Goal: Transaction & Acquisition: Purchase product/service

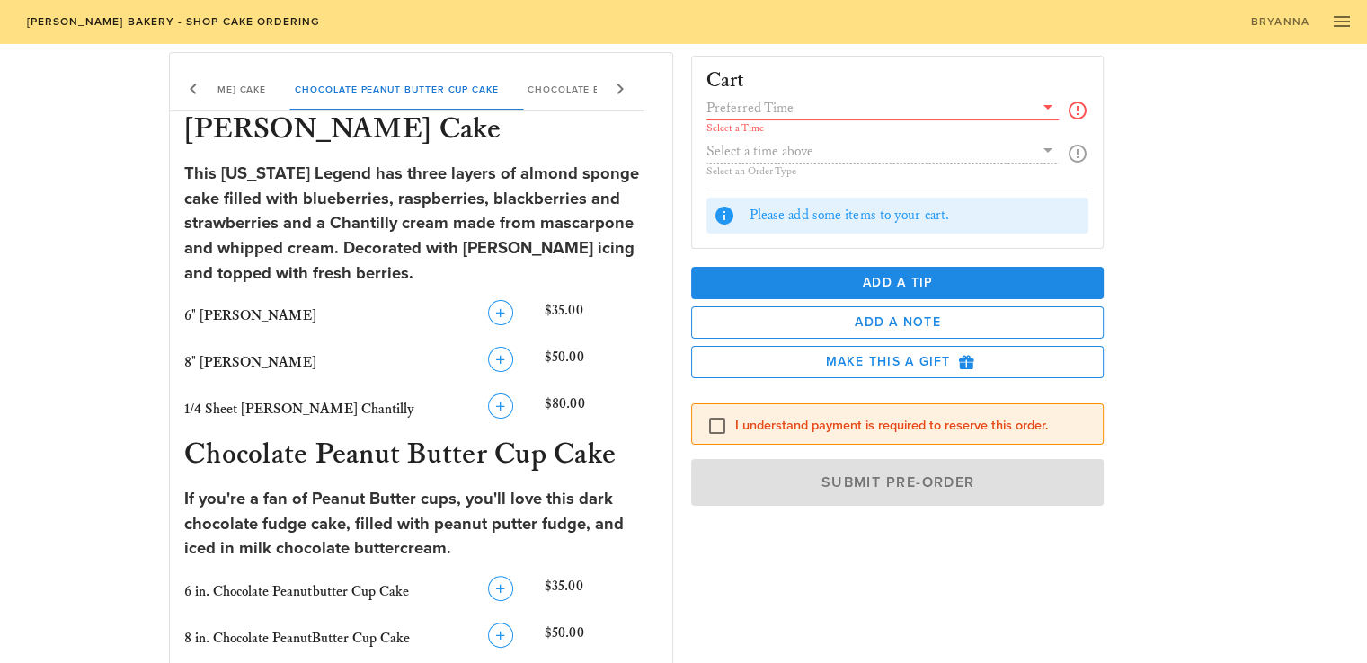
scroll to position [359, 0]
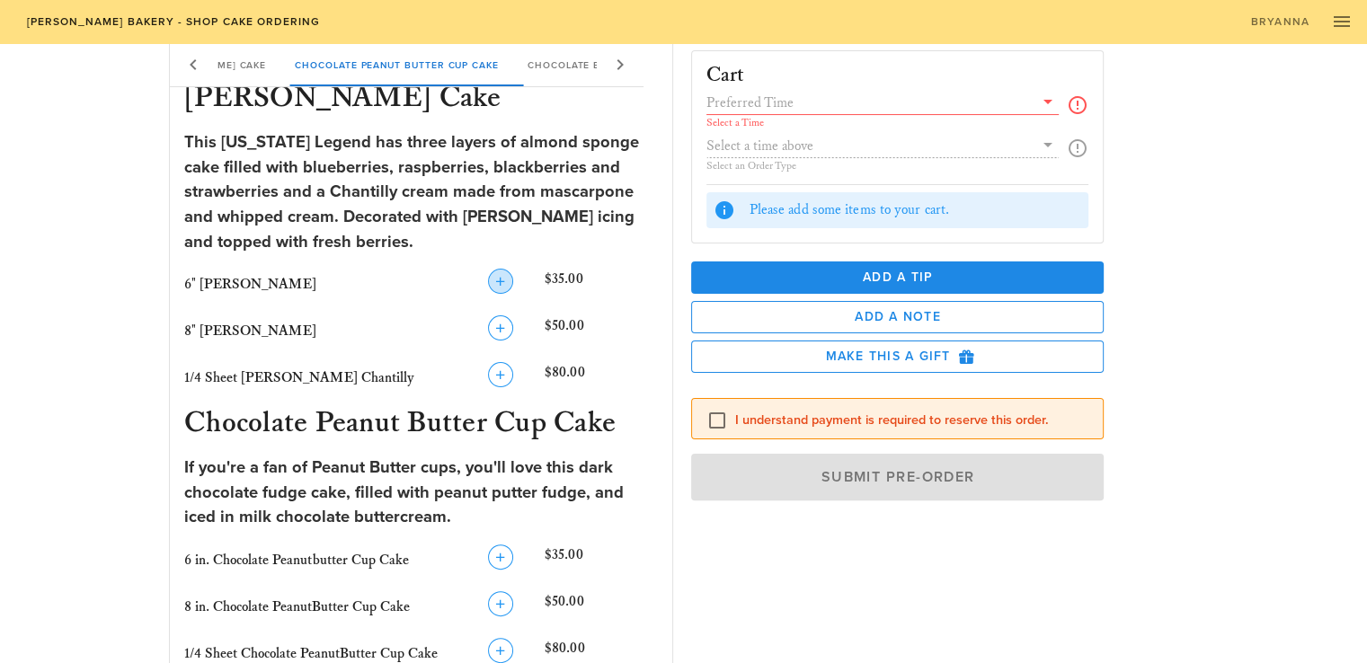
click at [506, 280] on icon "button" at bounding box center [501, 282] width 22 height 22
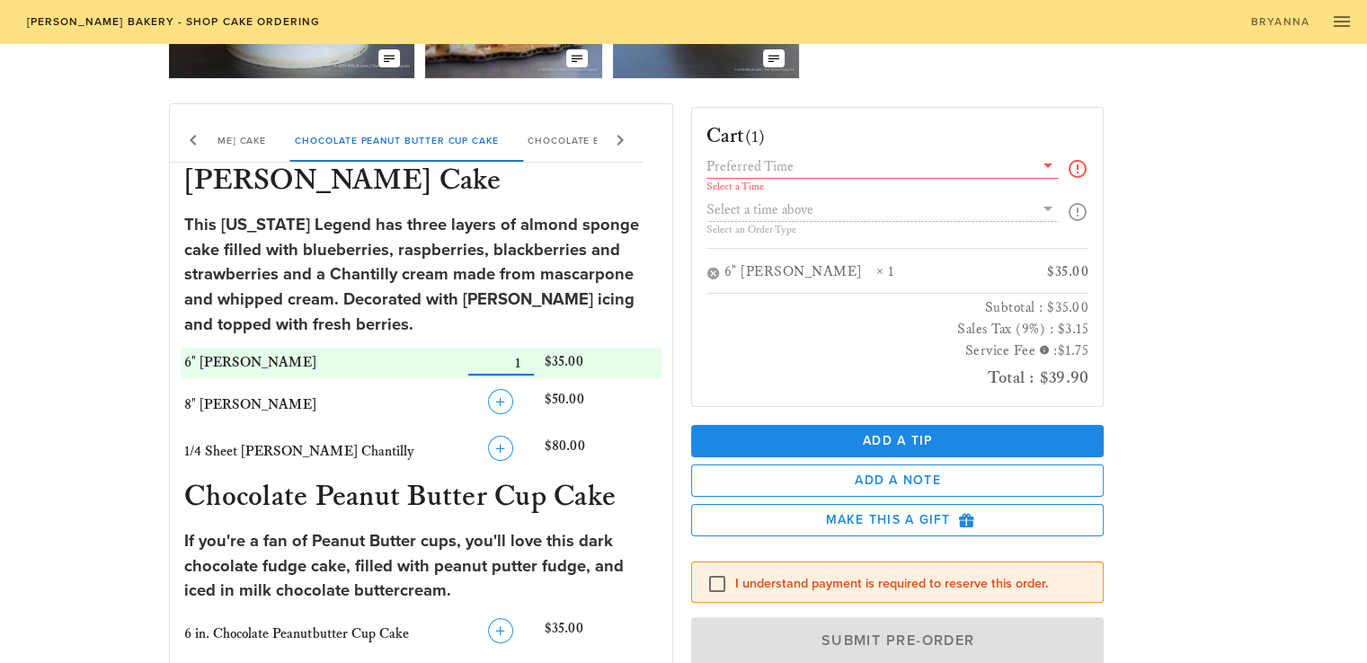
scroll to position [180, 0]
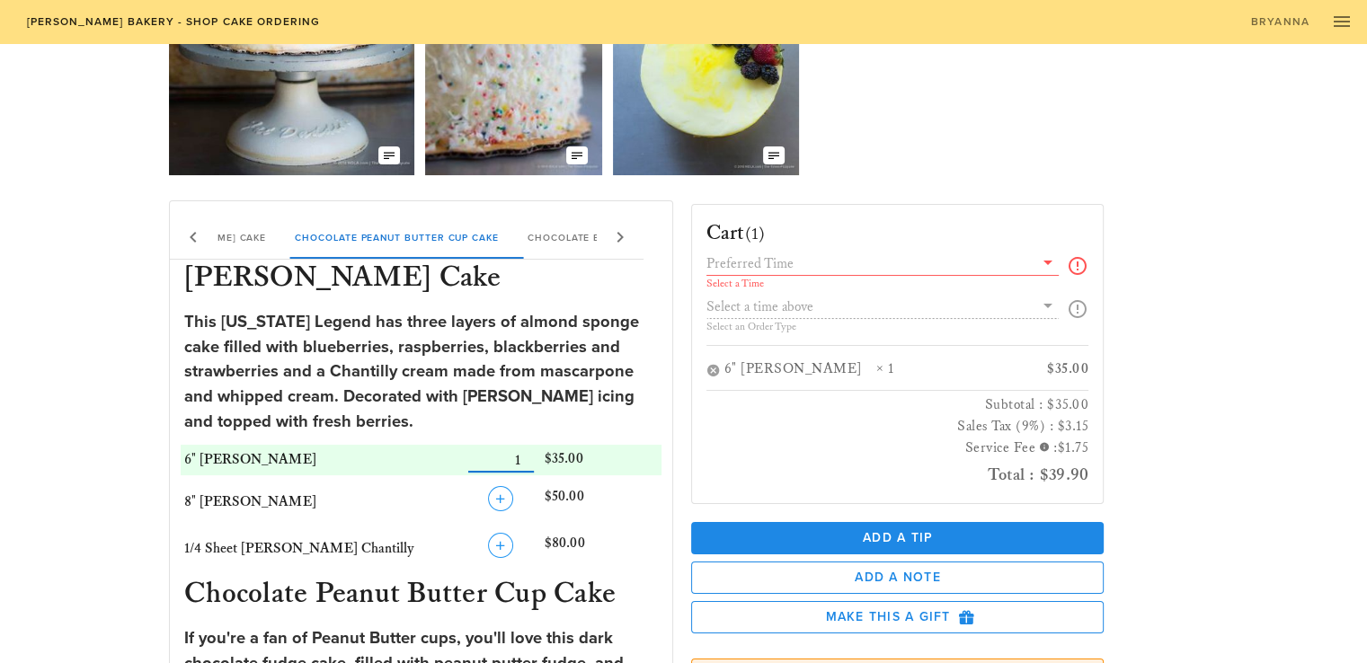
click at [1050, 263] on icon at bounding box center [1048, 263] width 22 height 22
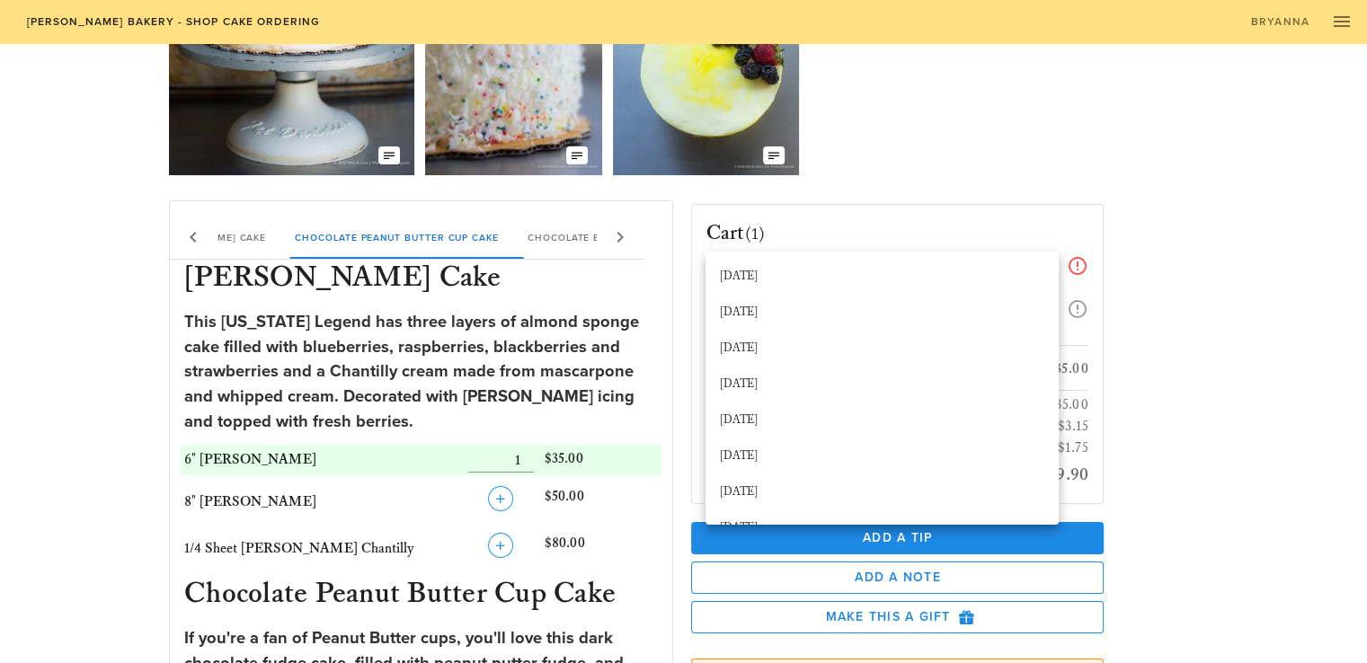
click at [943, 195] on div "Cart (1) Select a Time Select an Order Type 6" [PERSON_NAME] Chantilly × 1 $35.…" at bounding box center [941, 494] width 522 height 609
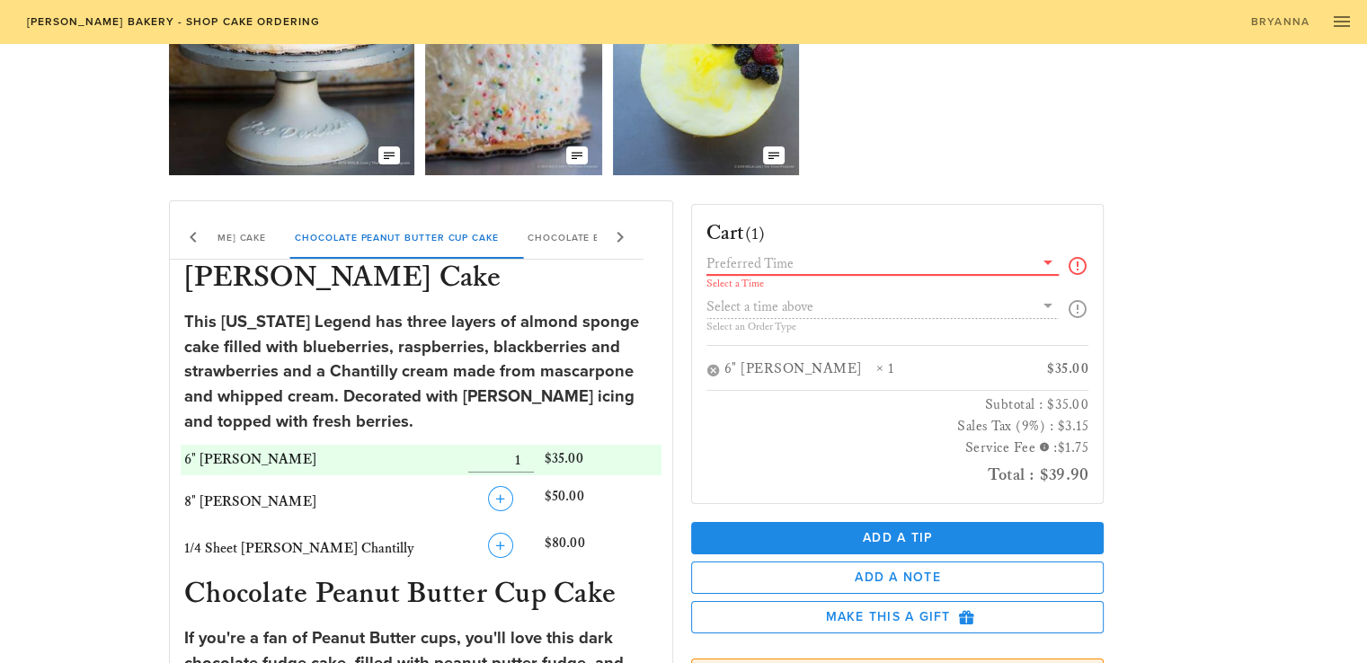
click at [767, 264] on input "text" at bounding box center [870, 263] width 328 height 23
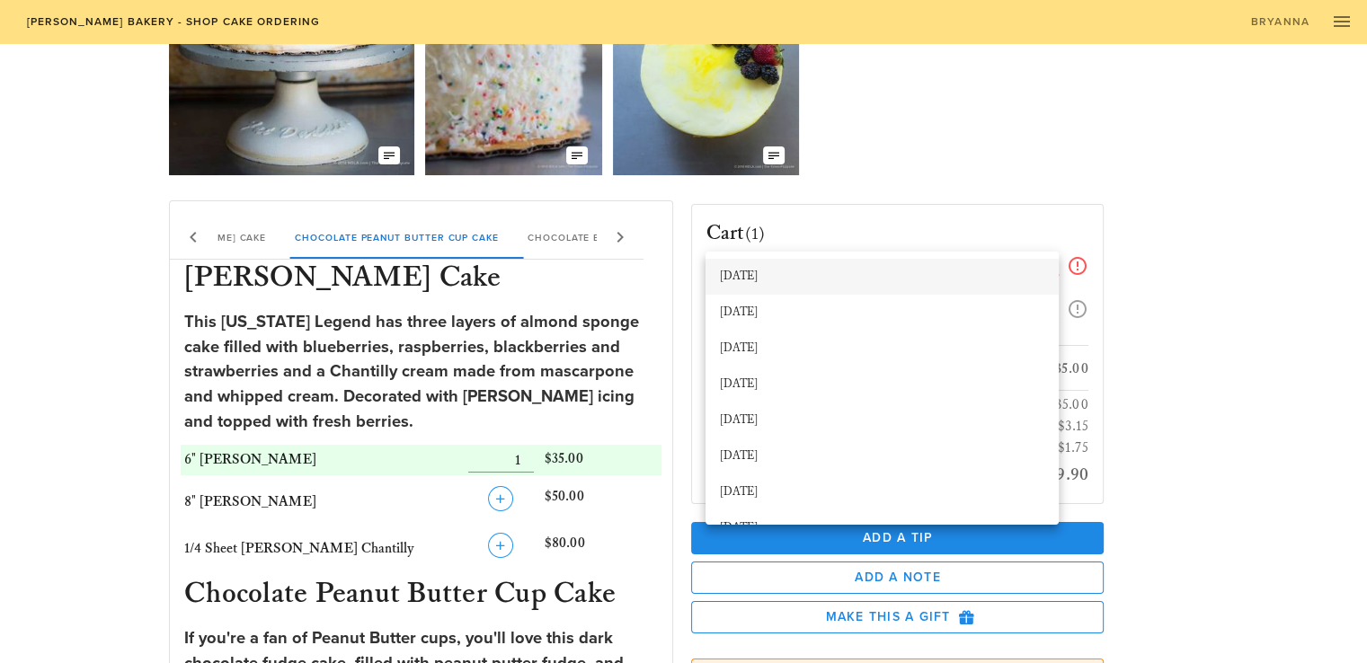
click at [737, 277] on div "[DATE]" at bounding box center [882, 277] width 324 height 14
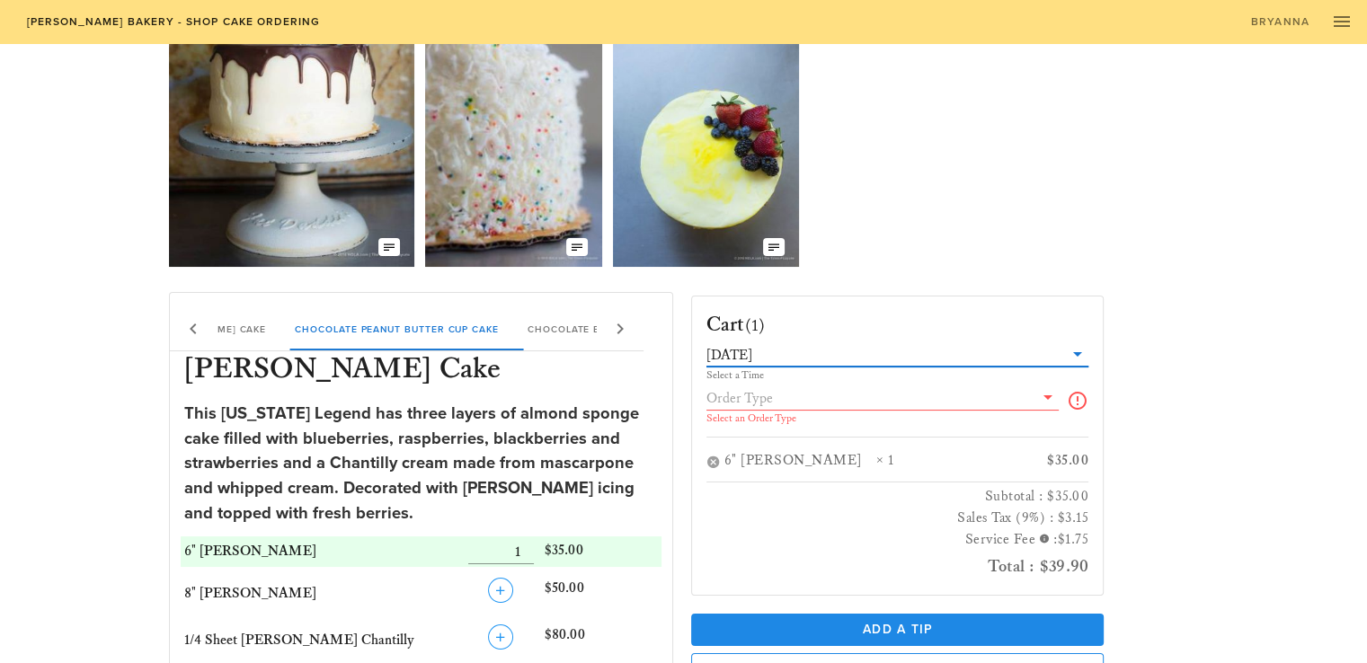
scroll to position [0, 0]
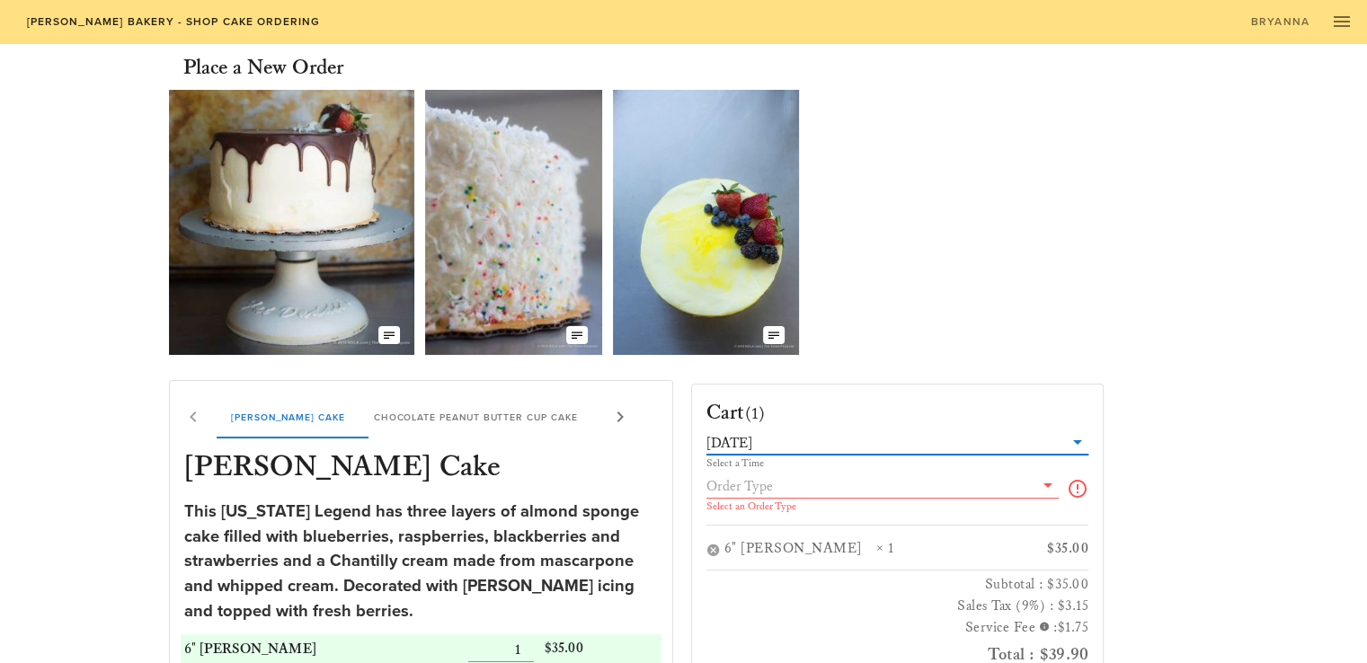
click at [840, 451] on input "text" at bounding box center [910, 442] width 308 height 23
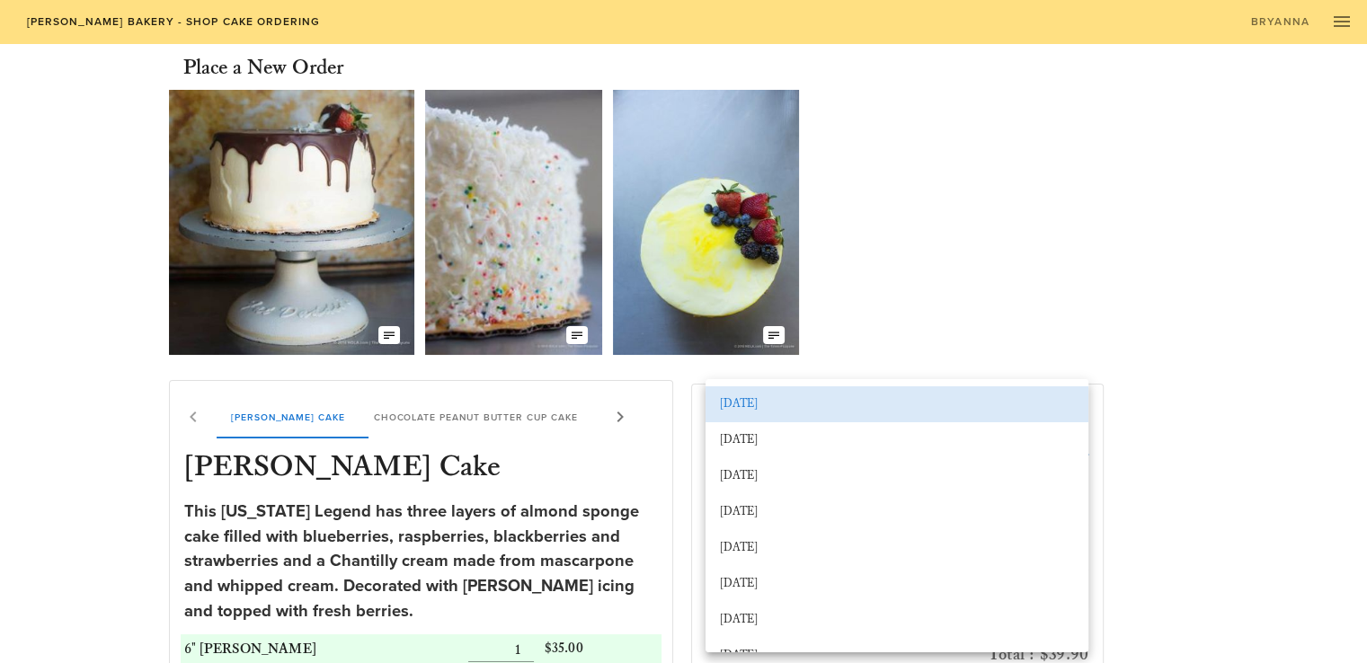
click at [1031, 292] on div "Our Delicious Chocolate Strawberry Chantilly Cake The Coconut Cream of your Dre…" at bounding box center [683, 222] width 1029 height 279
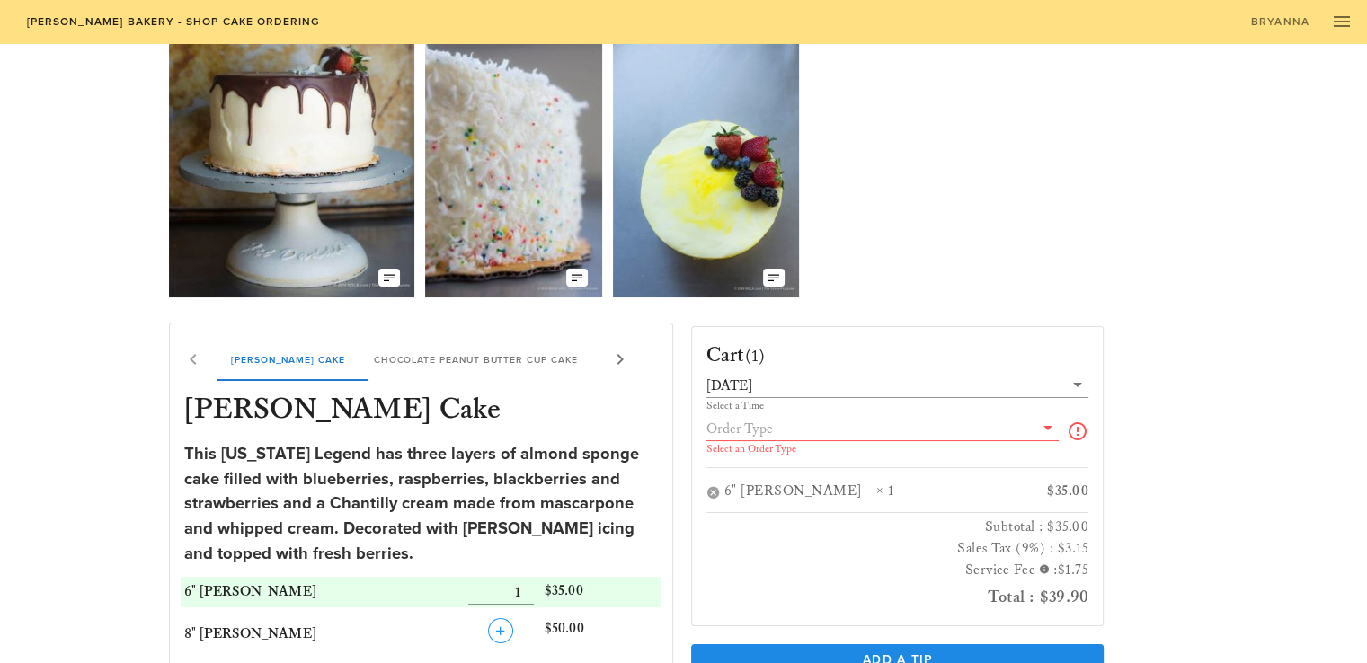
scroll to position [90, 0]
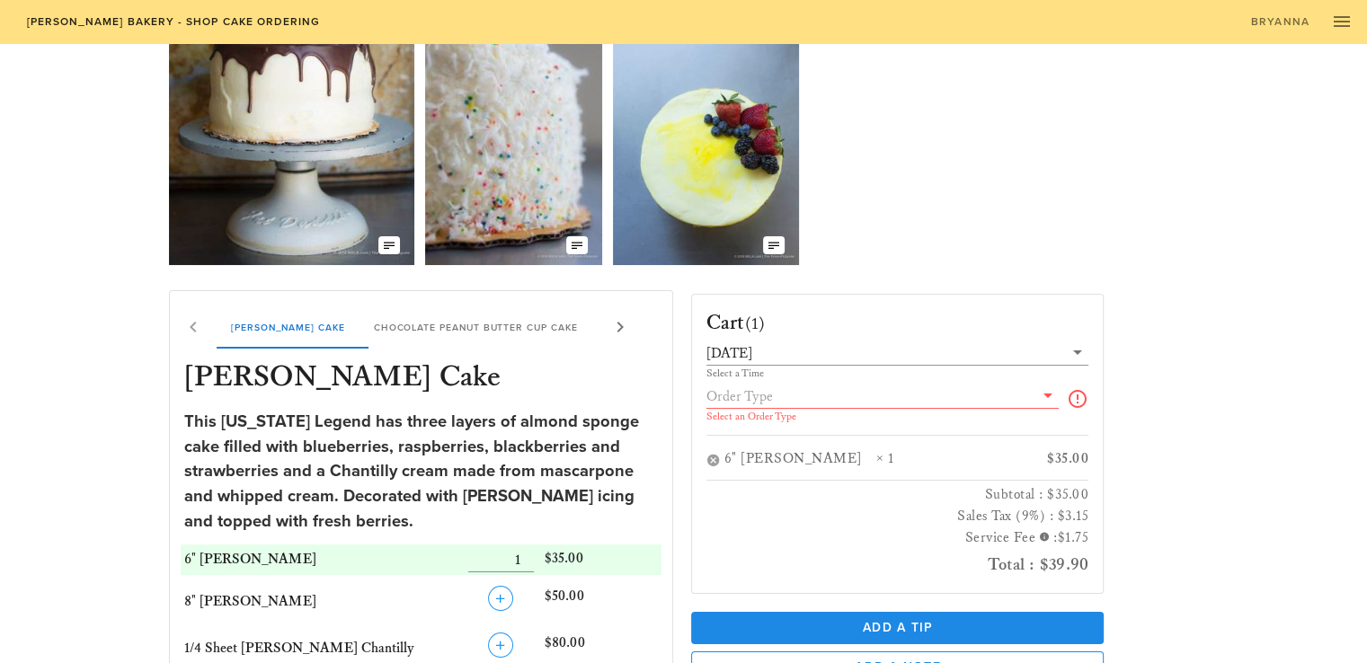
click at [887, 406] on input "text" at bounding box center [870, 396] width 328 height 23
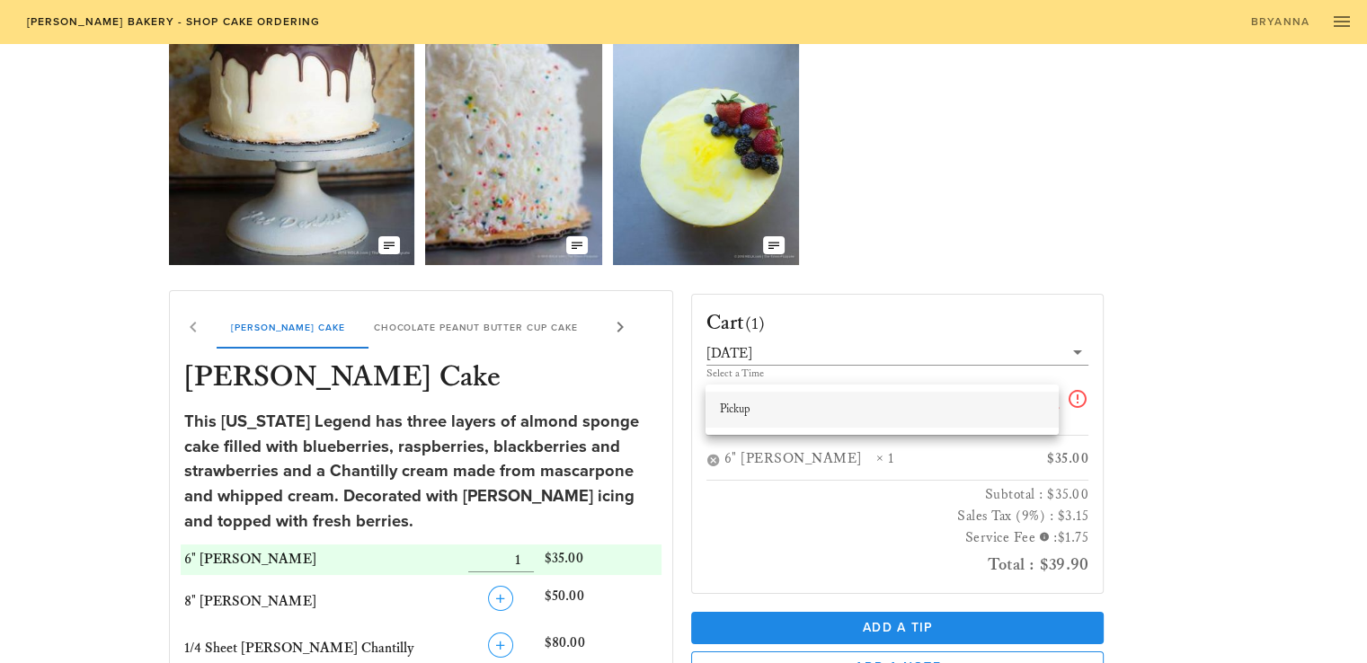
click at [787, 414] on div "Pickup" at bounding box center [882, 410] width 324 height 14
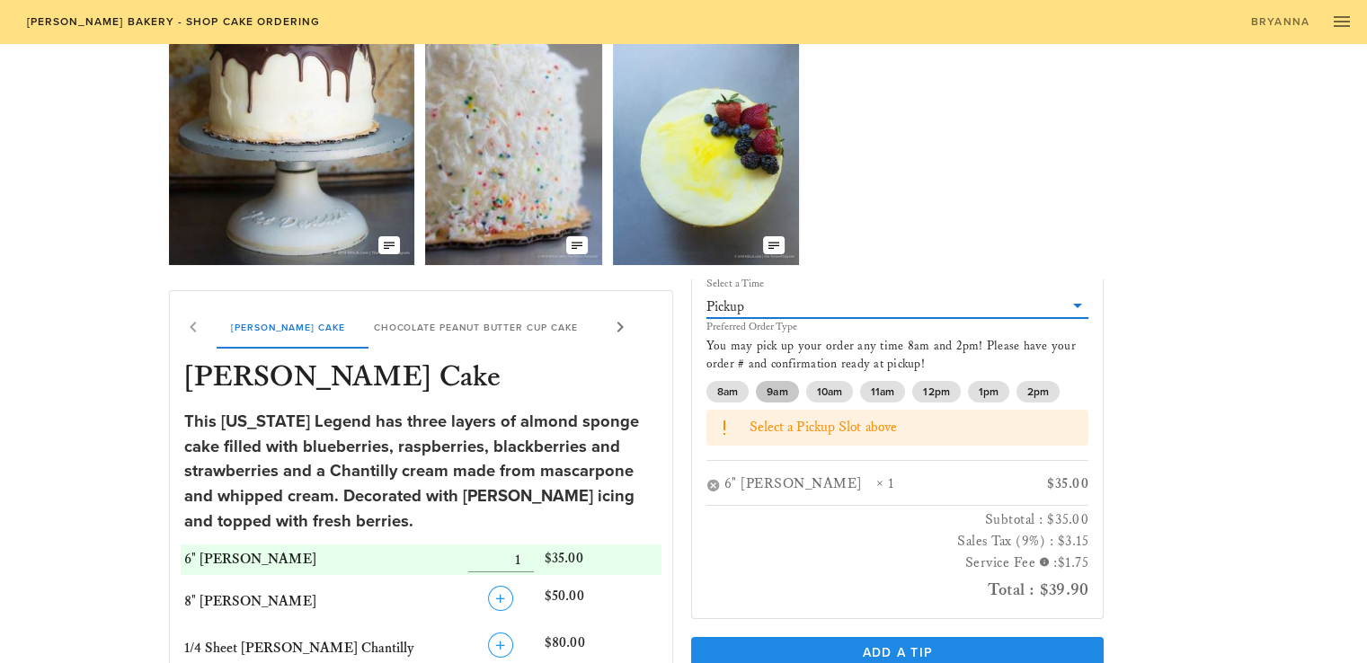
click at [787, 393] on span "9am" at bounding box center [777, 392] width 21 height 22
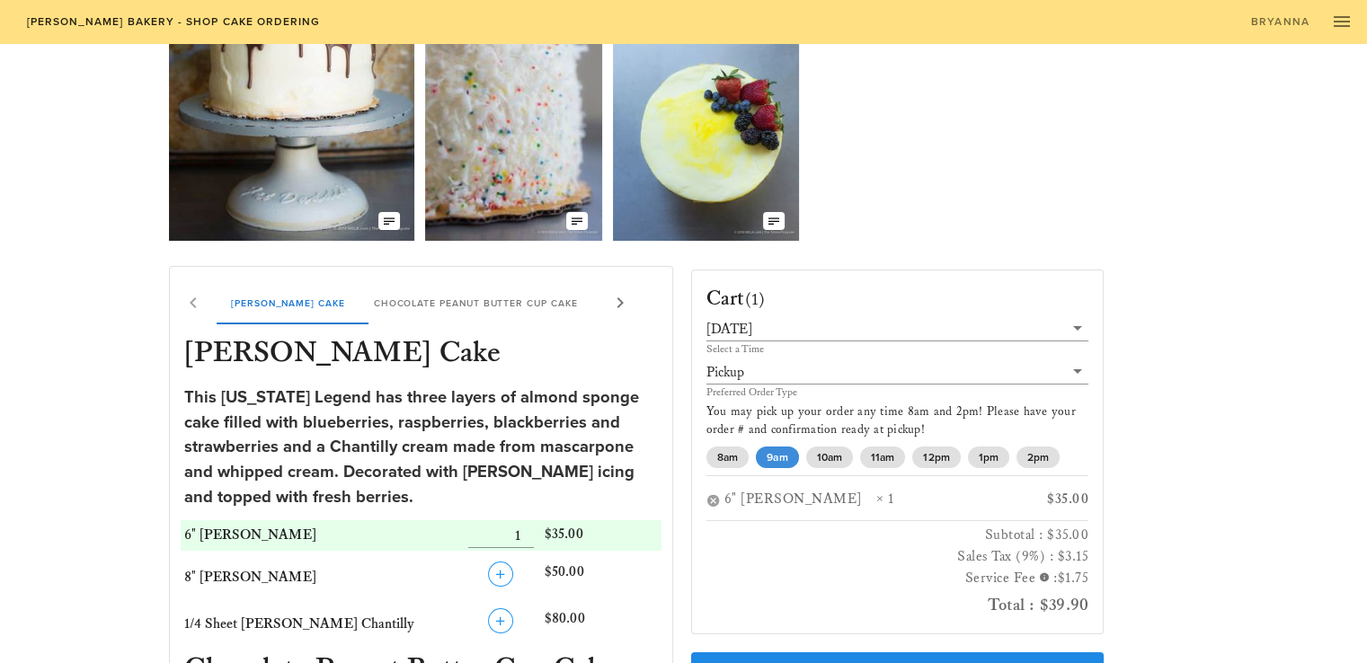
scroll to position [180, 0]
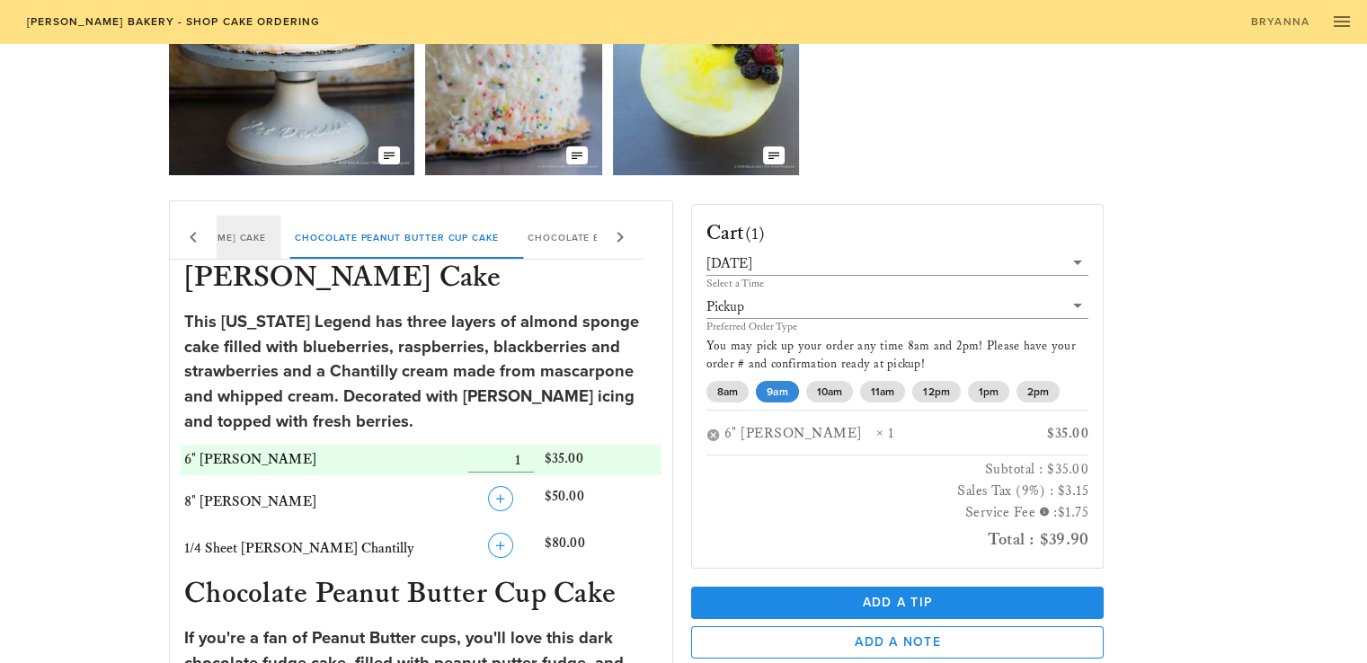
click at [217, 240] on div "[PERSON_NAME] Cake" at bounding box center [209, 237] width 143 height 43
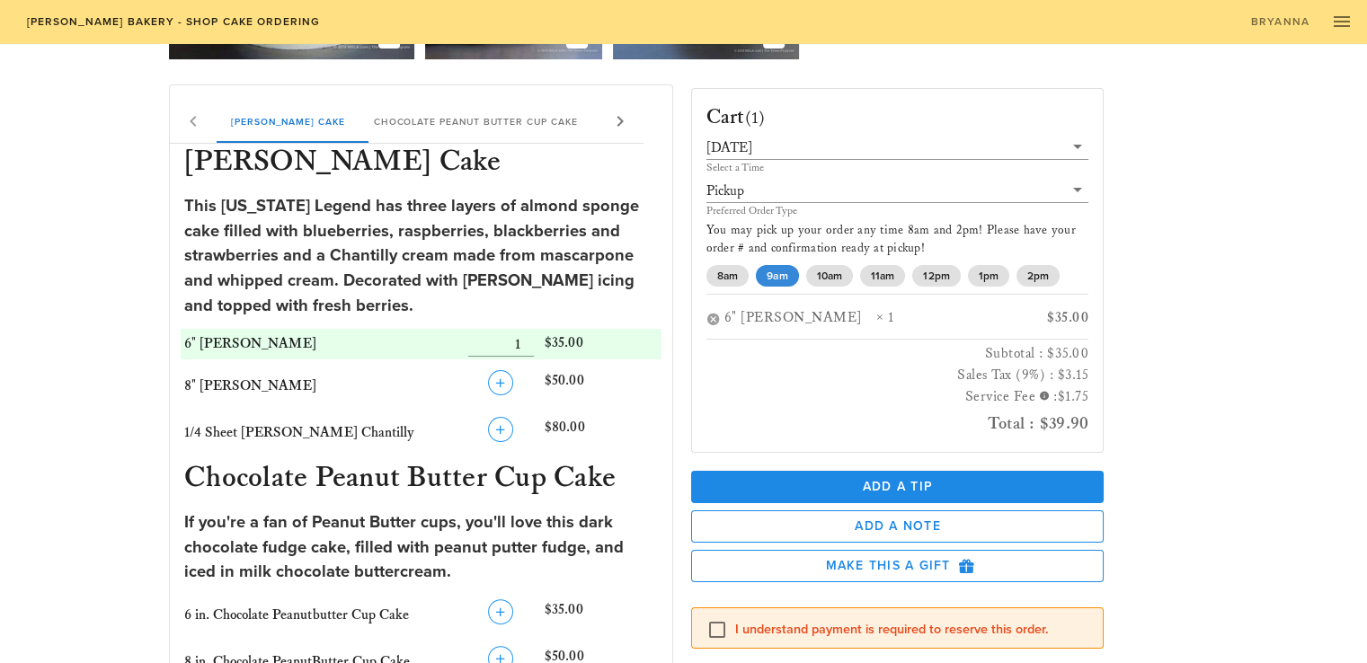
scroll to position [164, 0]
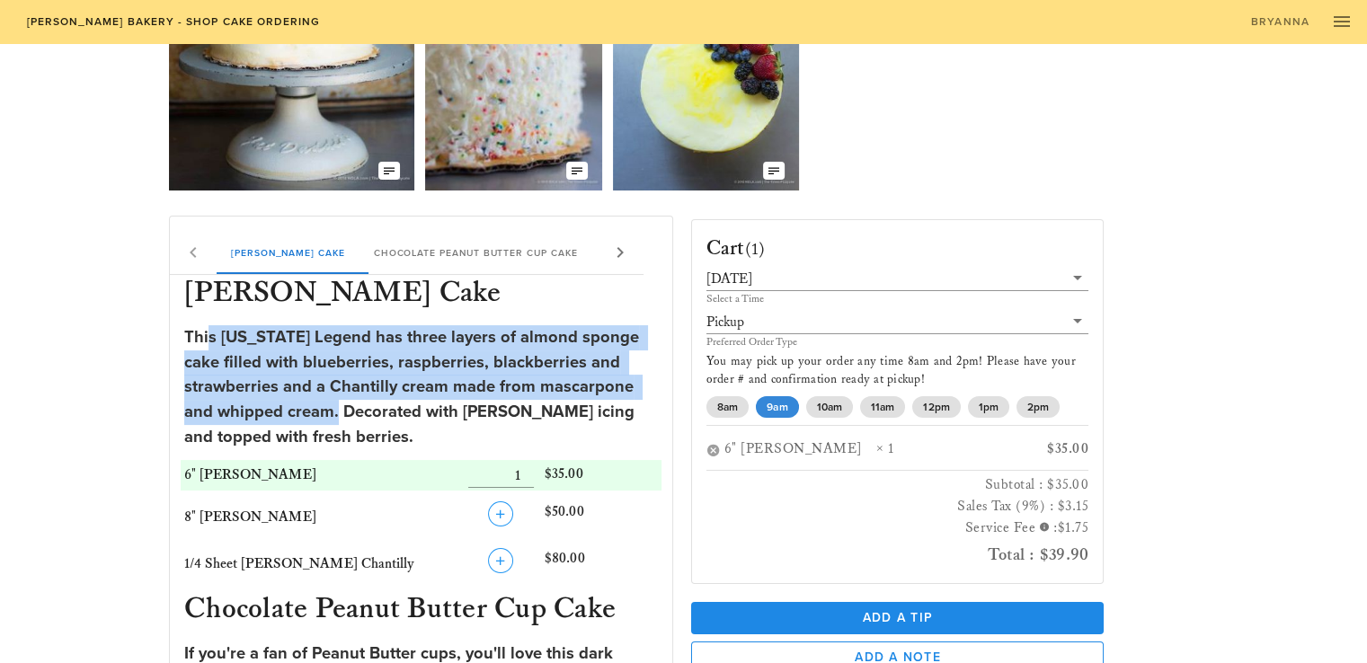
drag, startPoint x: 208, startPoint y: 335, endPoint x: 345, endPoint y: 417, distance: 159.2
click at [345, 417] on div "This [US_STATE] Legend has three layers of almond sponge cake filled with blueb…" at bounding box center [421, 387] width 474 height 124
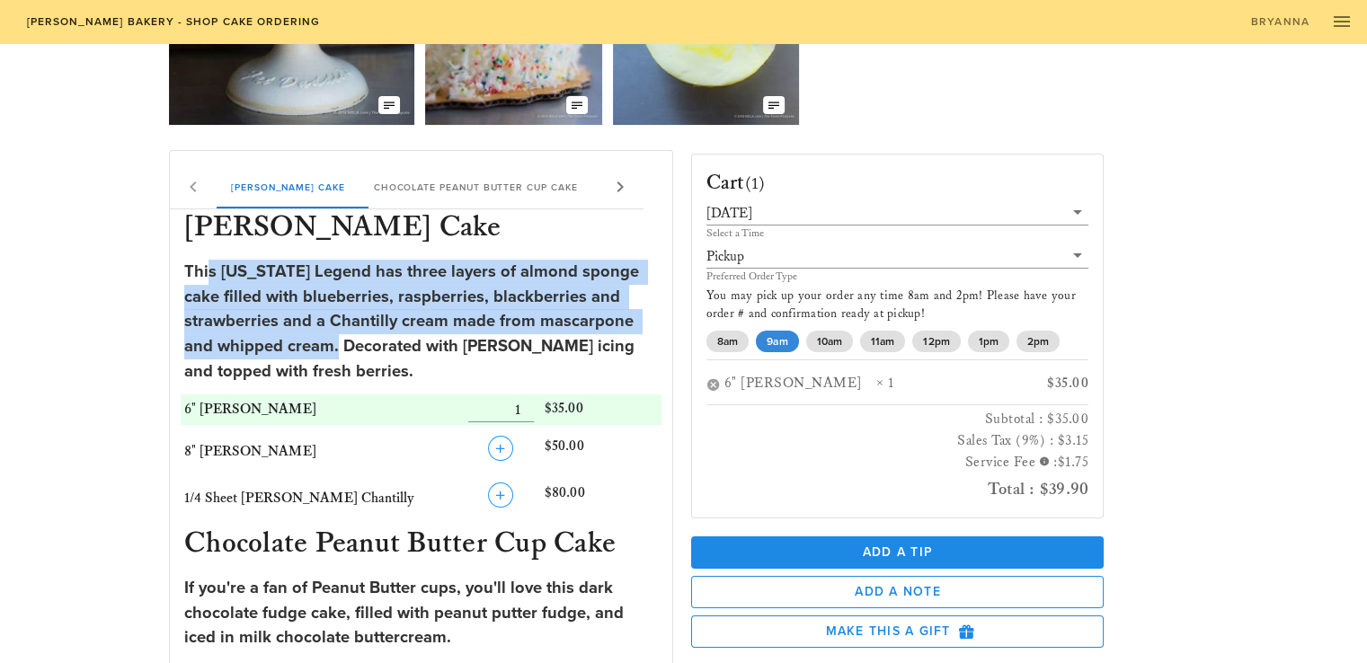
scroll to position [0, 0]
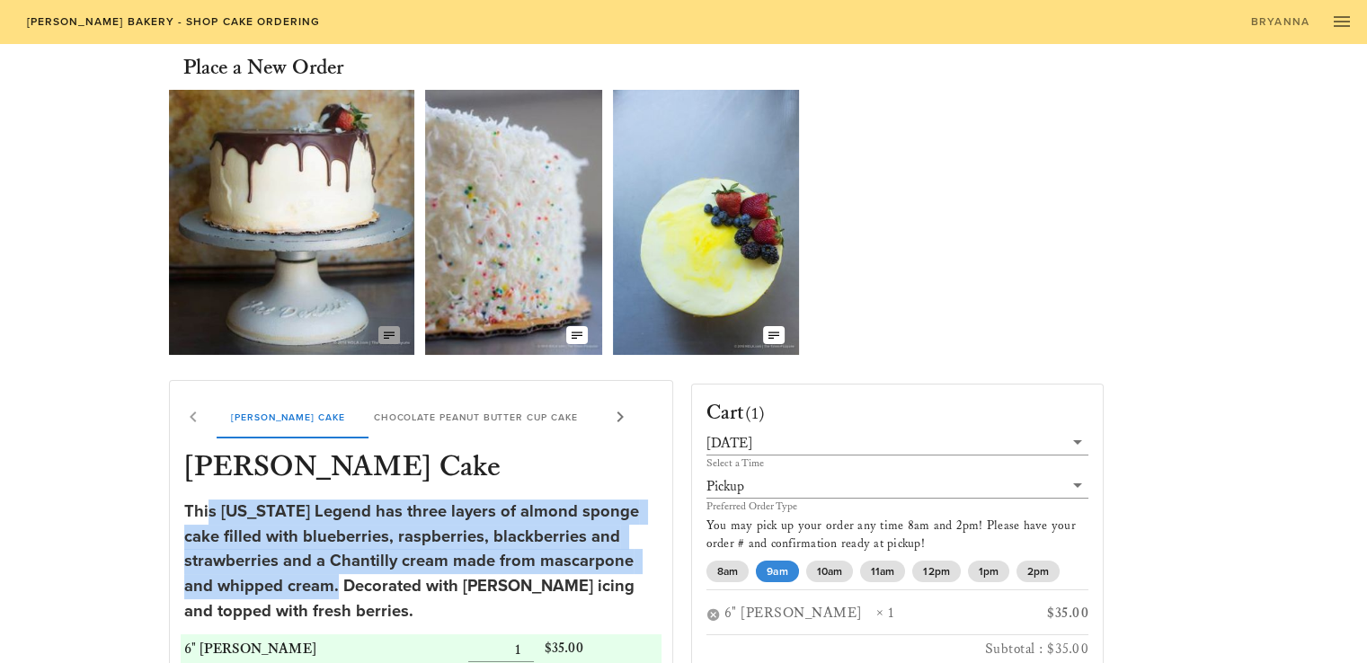
click at [395, 332] on icon "button" at bounding box center [389, 335] width 14 height 14
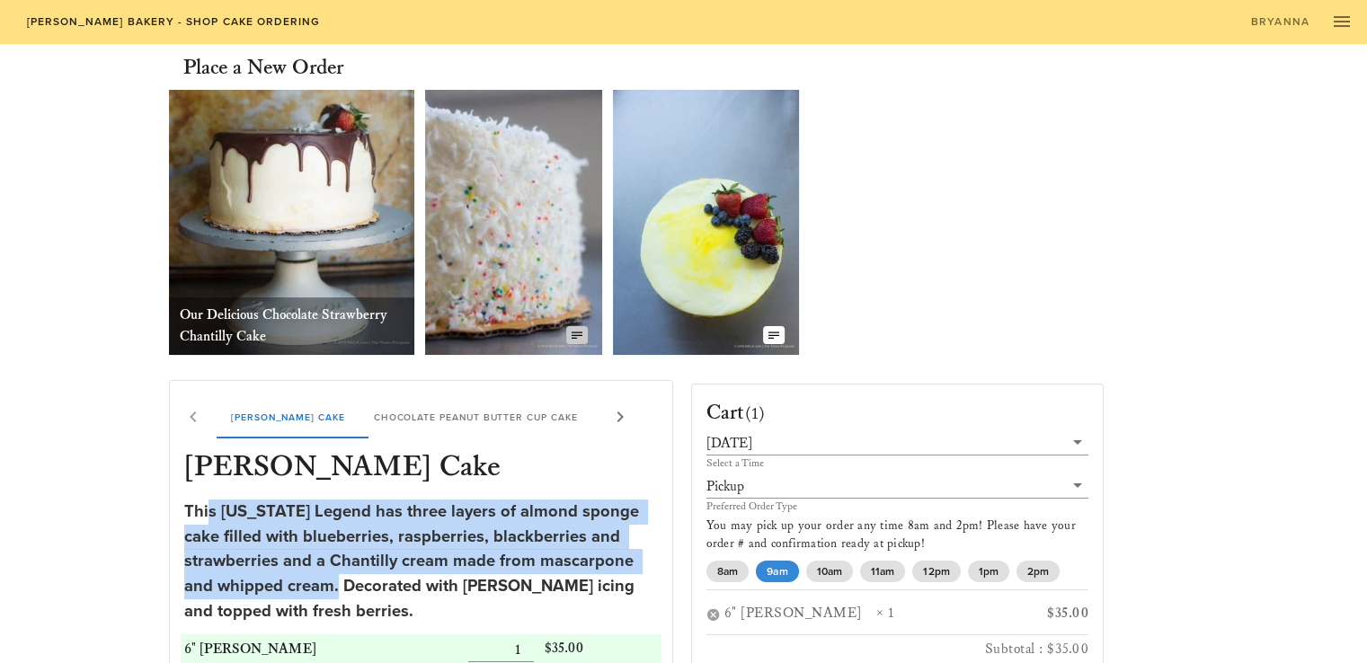
click at [568, 335] on button "button" at bounding box center [577, 335] width 22 height 18
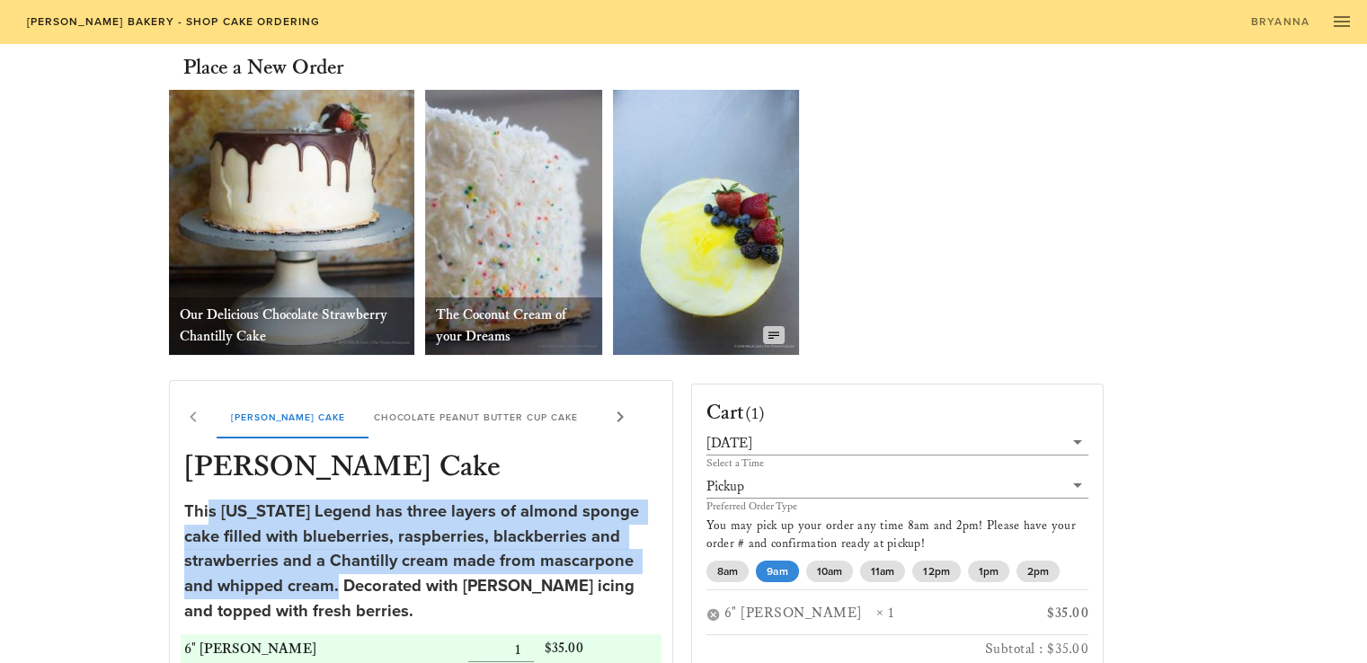
click at [774, 334] on icon "button" at bounding box center [774, 335] width 14 height 14
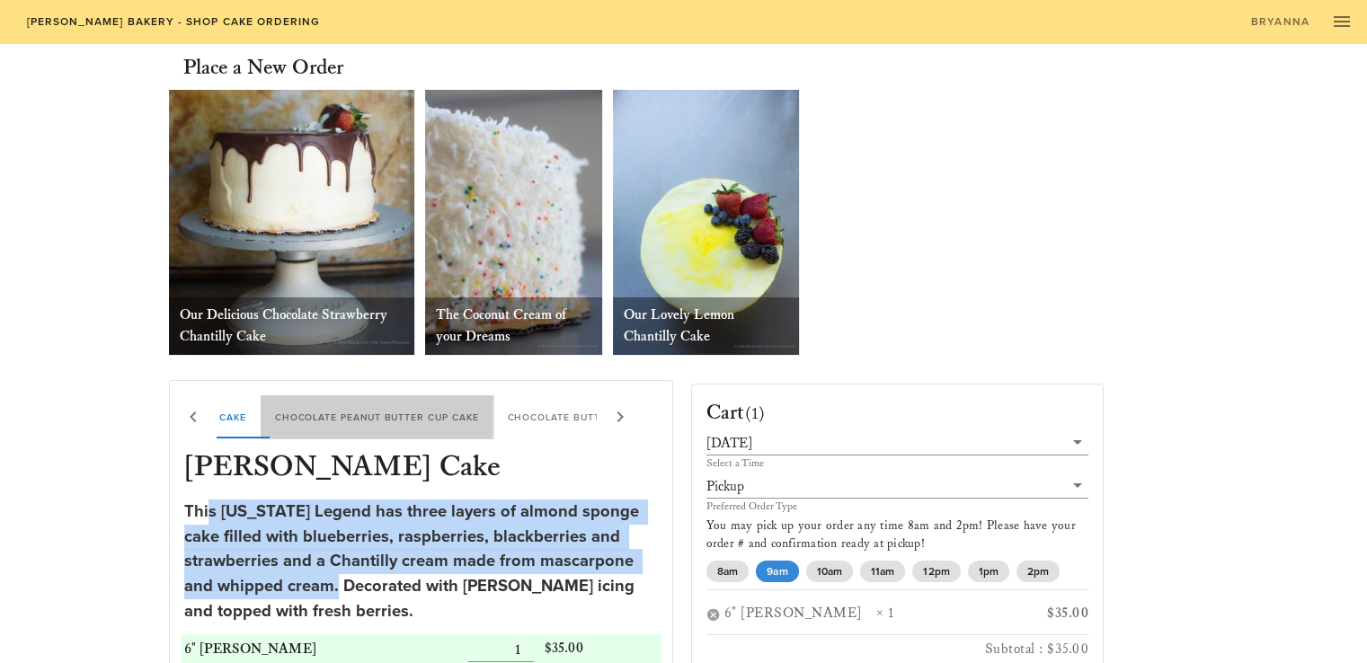
click at [467, 404] on div "Chocolate Peanut Butter Cup Cake" at bounding box center [377, 416] width 233 height 43
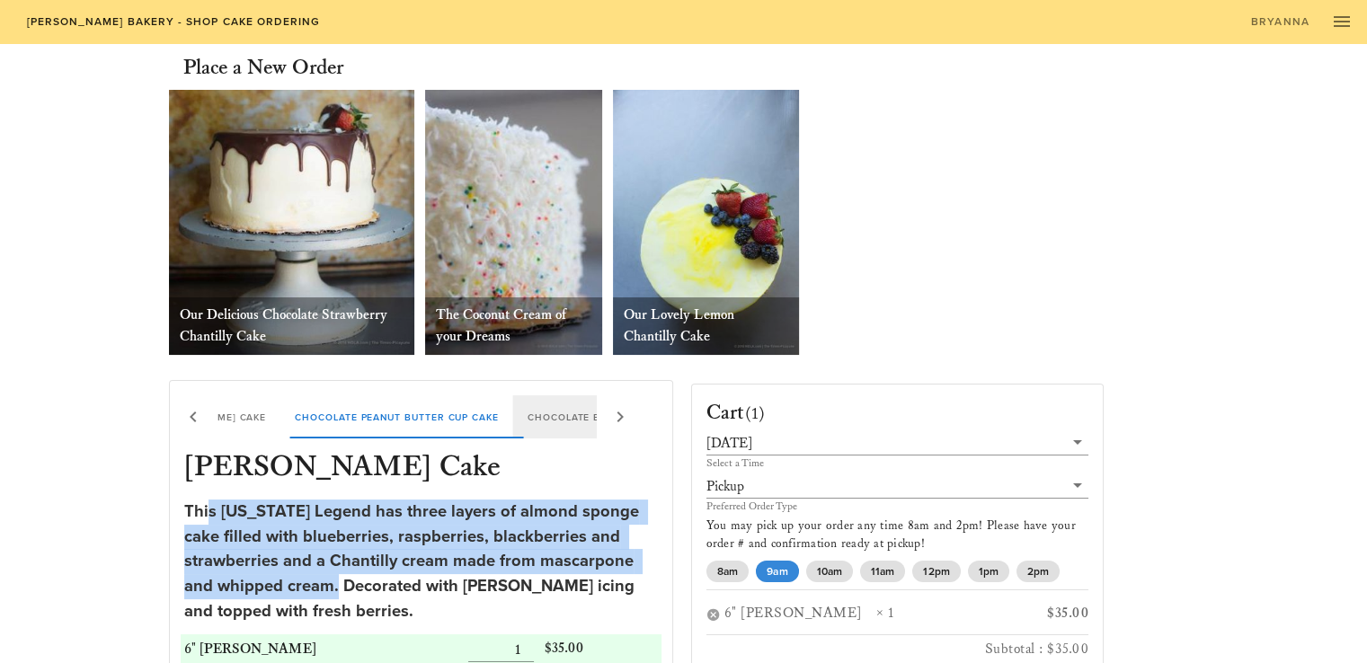
click at [584, 419] on div "Chocolate Butter Pecan Cake" at bounding box center [614, 416] width 202 height 43
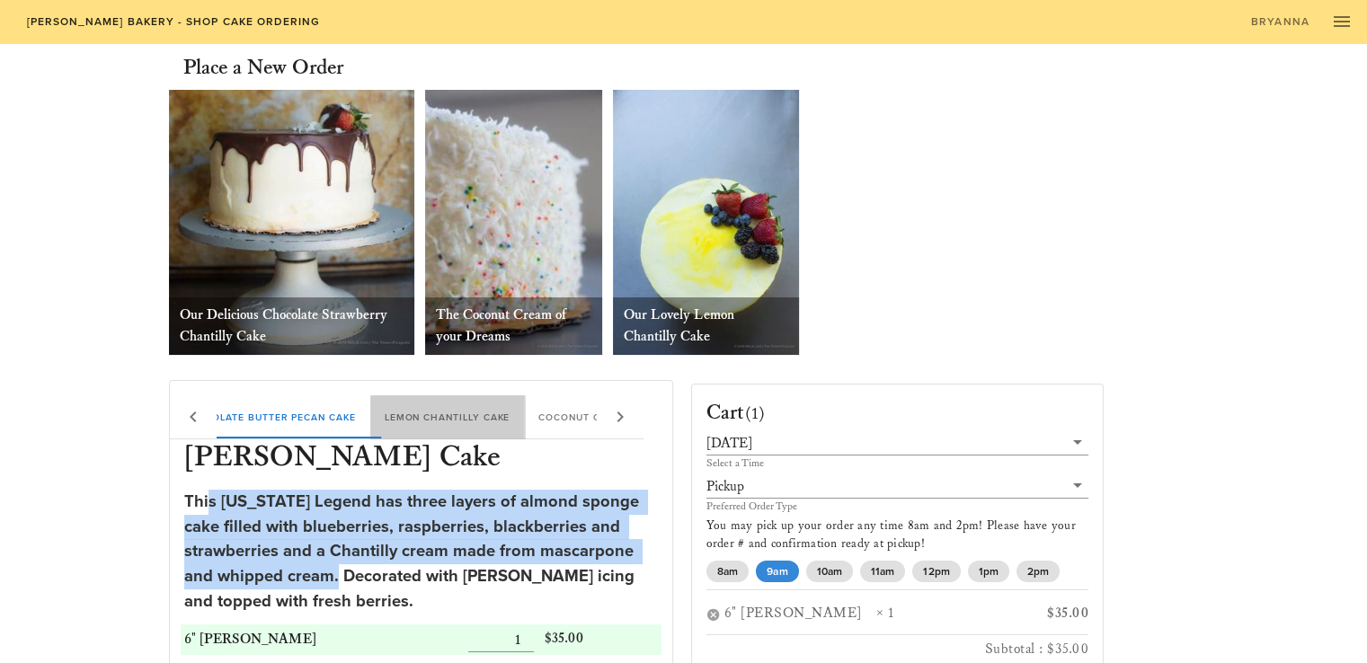
click at [525, 415] on div "Lemon Chantilly Cake" at bounding box center [447, 416] width 155 height 43
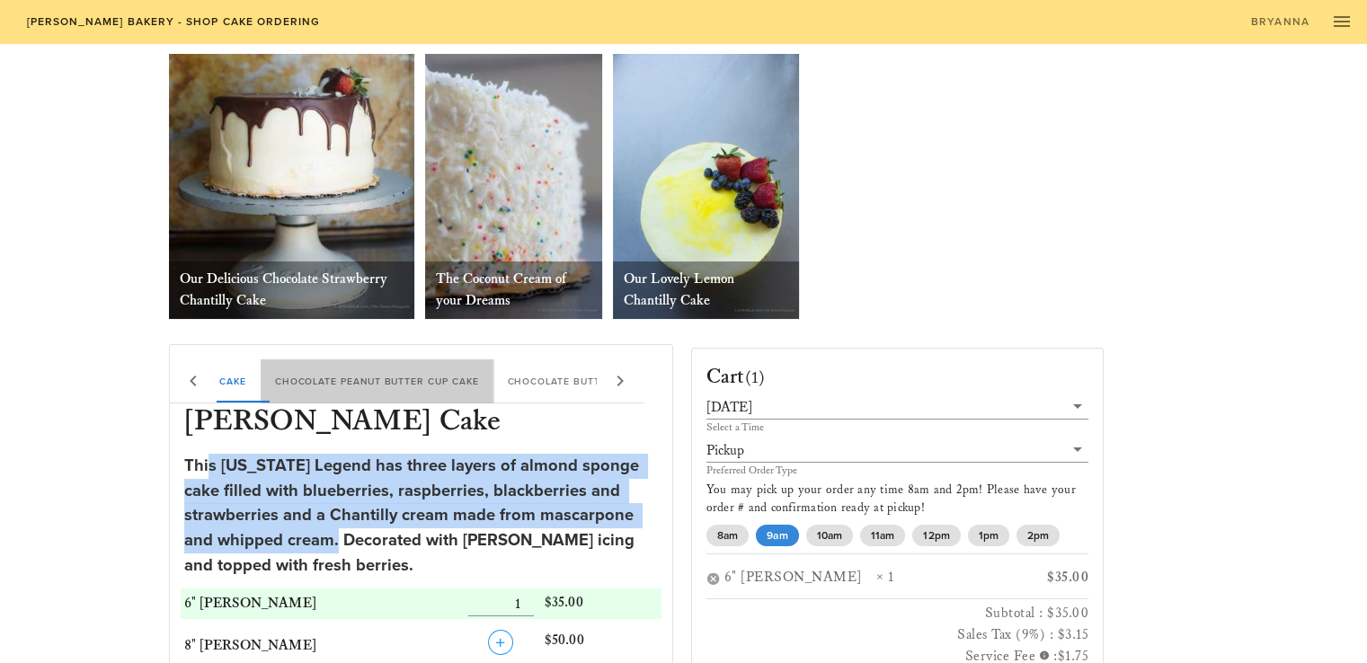
click at [493, 383] on div "Chocolate Peanut Butter Cup Cake" at bounding box center [377, 380] width 233 height 43
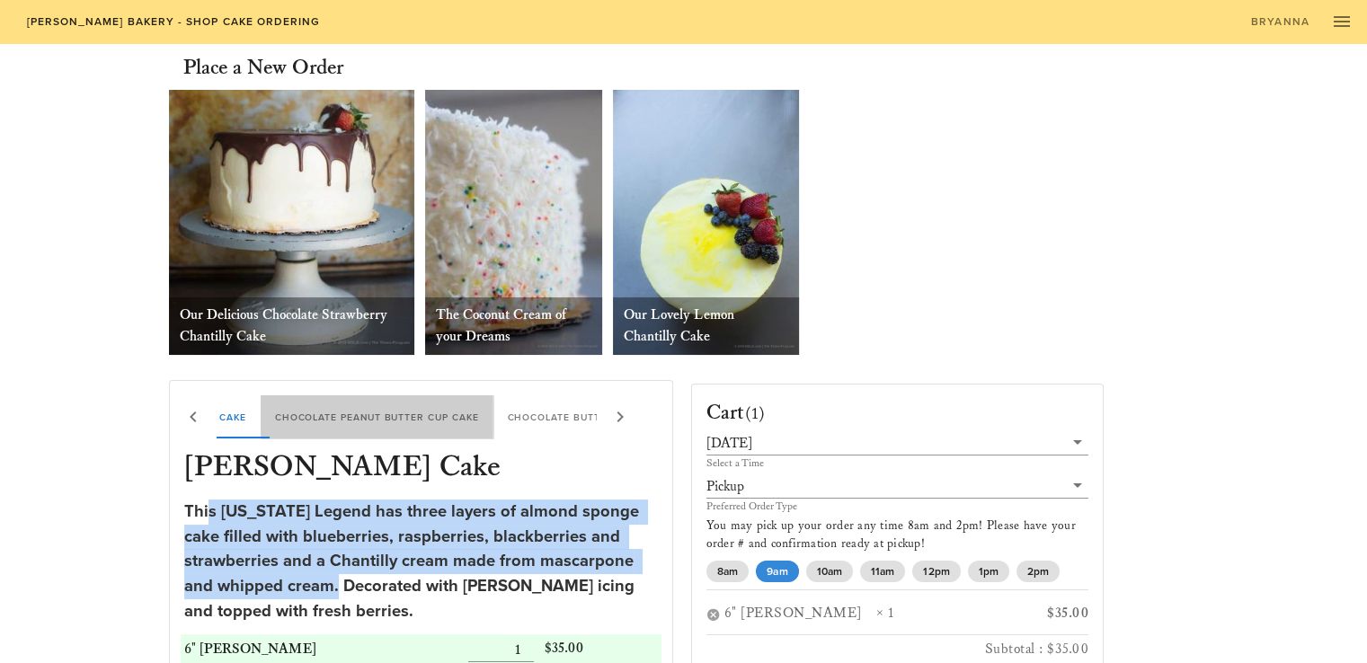
click at [553, 406] on div "[PERSON_NAME] Chantilly Cake Chocolate Peanut Butter Cup Cake Chocolate Butter …" at bounding box center [686, 416] width 1136 height 43
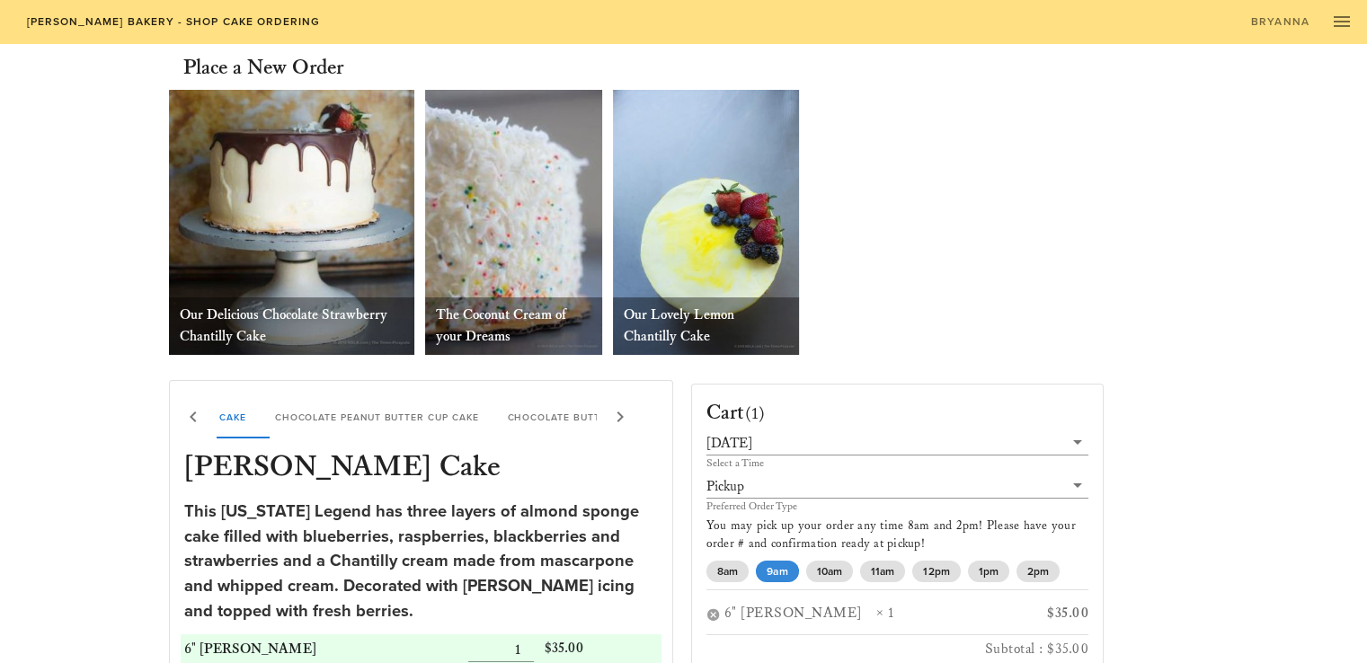
click at [601, 416] on div at bounding box center [620, 416] width 47 height 43
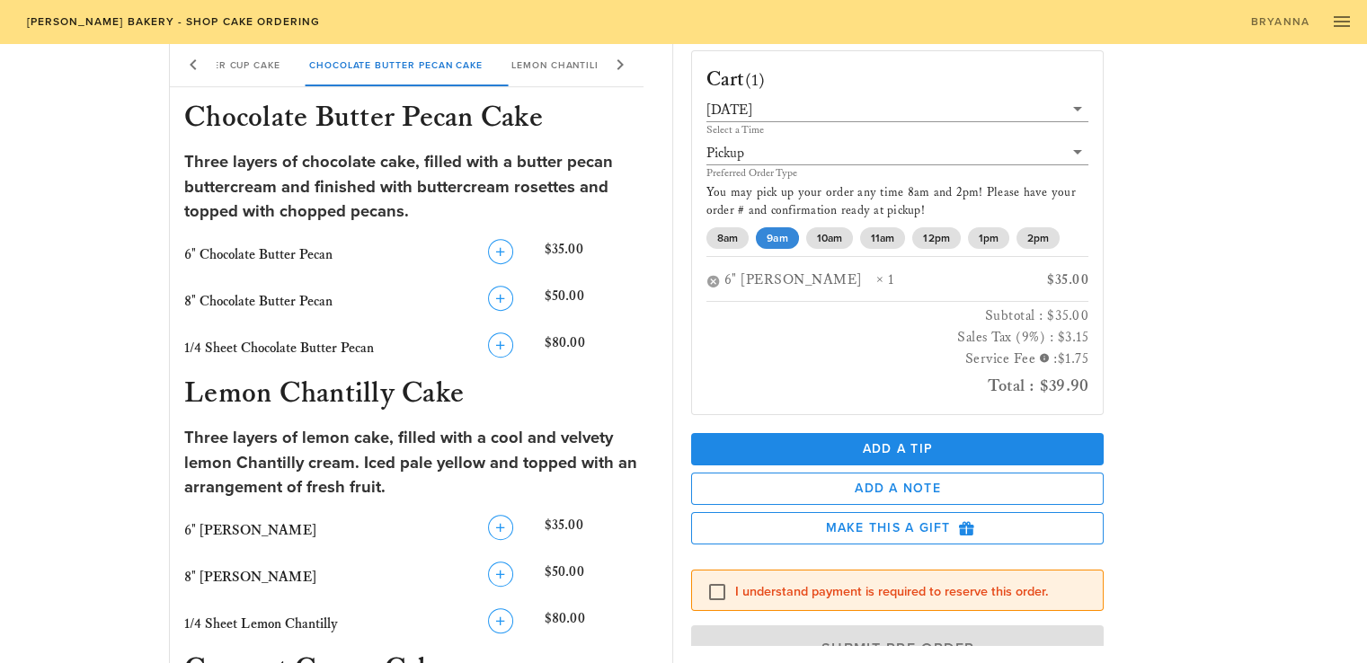
scroll to position [777, 0]
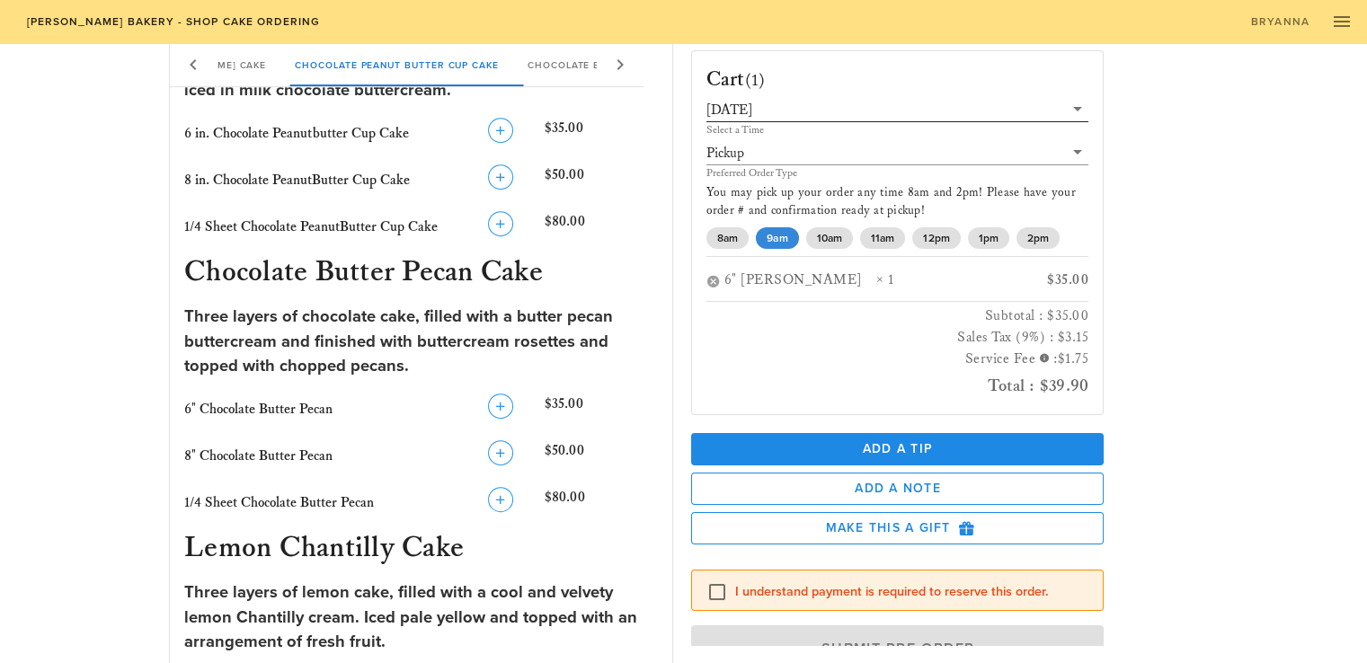
click at [752, 102] on div "[DATE]" at bounding box center [729, 110] width 46 height 16
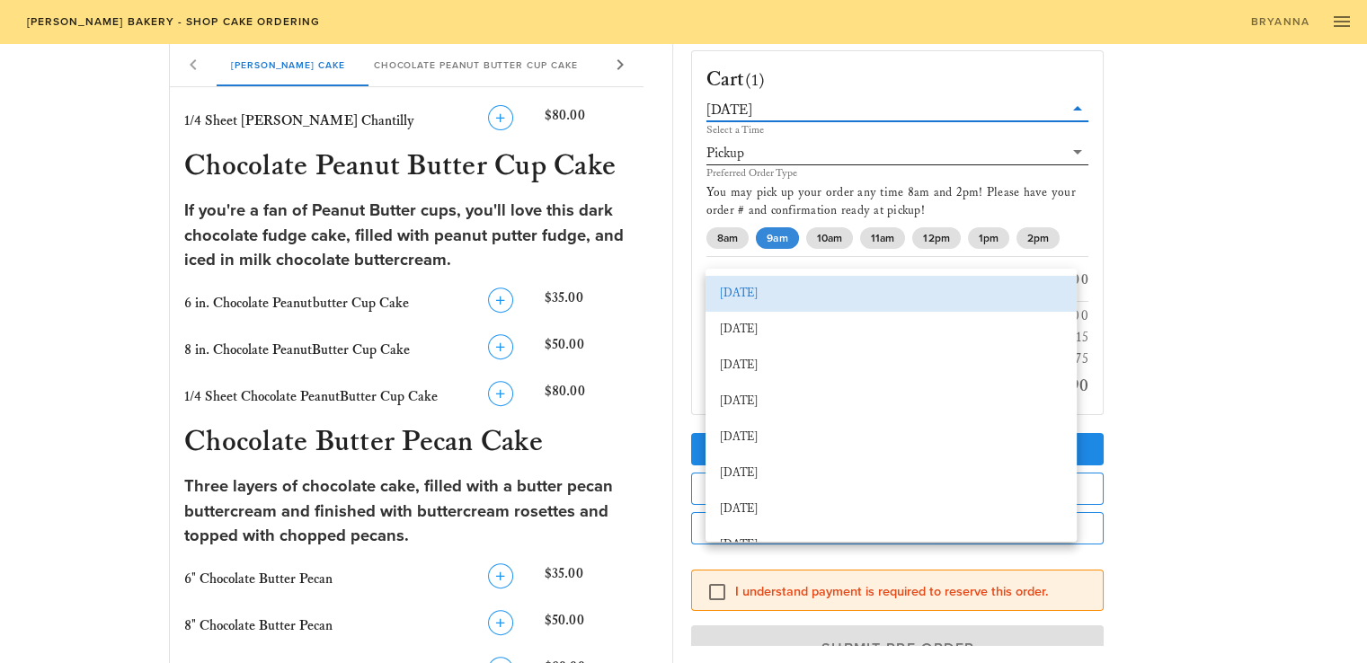
scroll to position [418, 0]
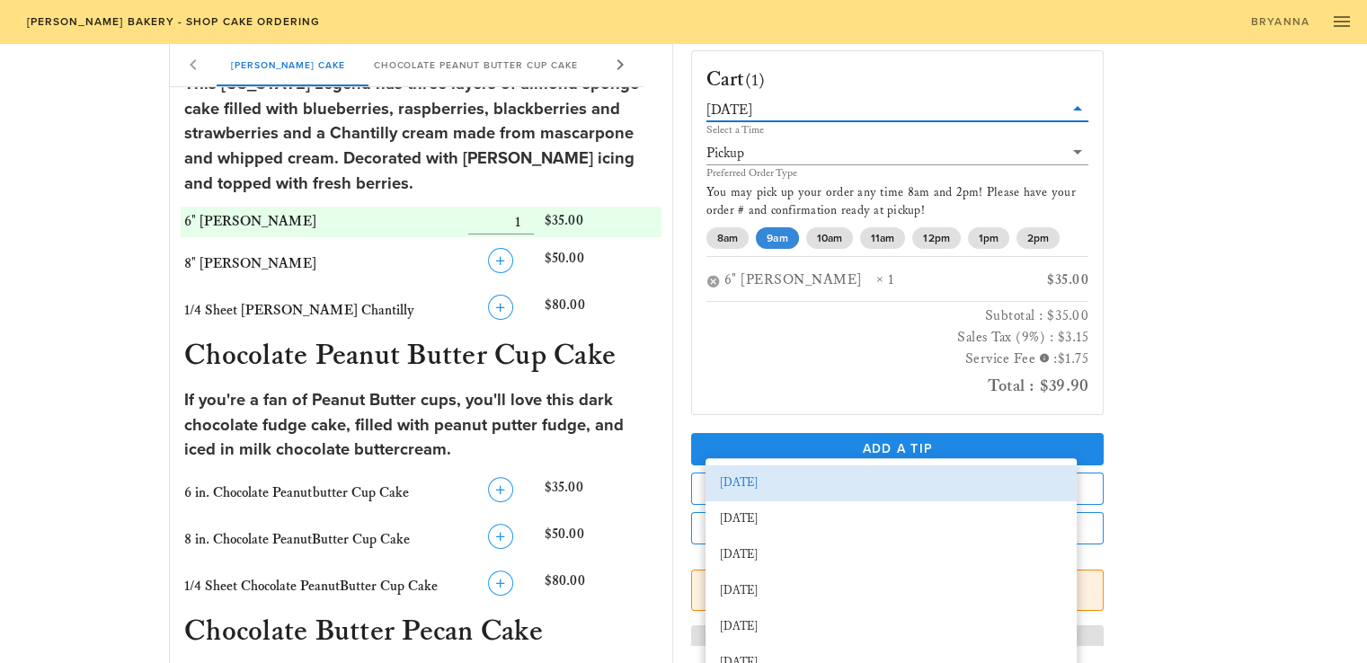
click at [824, 120] on div "[DATE]" at bounding box center [897, 109] width 383 height 23
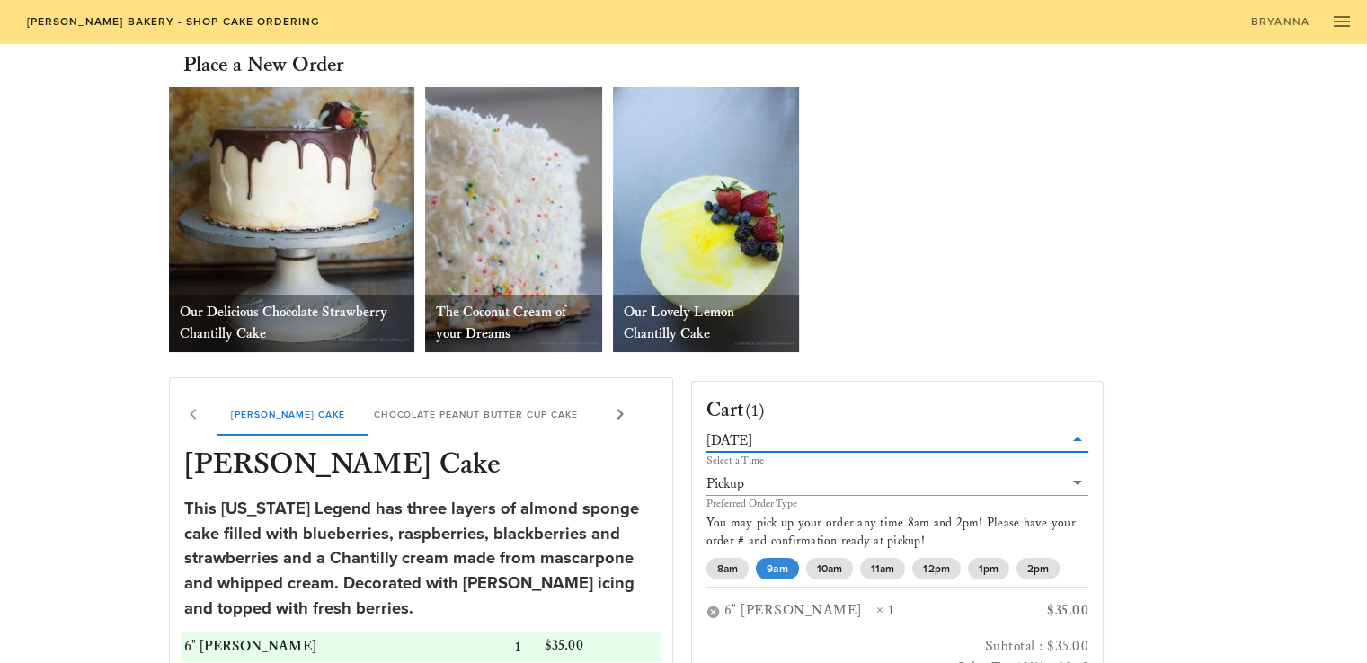
scroll to position [0, 0]
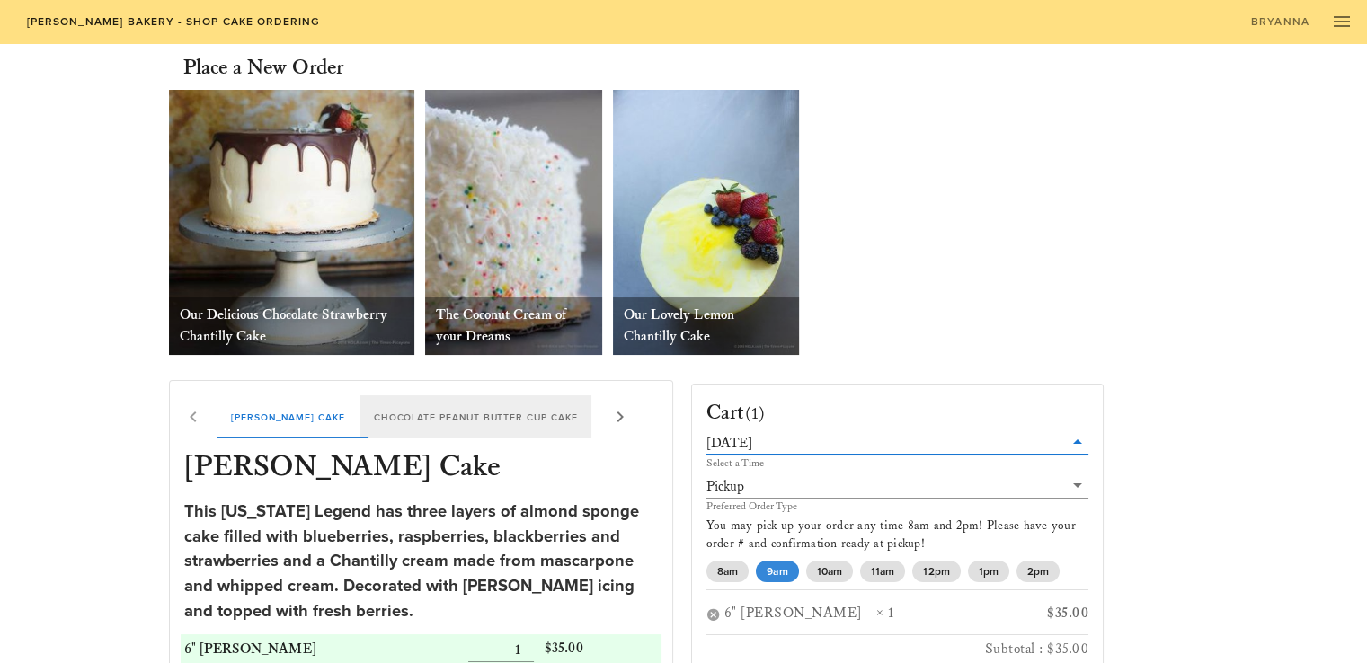
click at [418, 407] on div "Chocolate Peanut Butter Cup Cake" at bounding box center [475, 416] width 233 height 43
